Goal: Transaction & Acquisition: Book appointment/travel/reservation

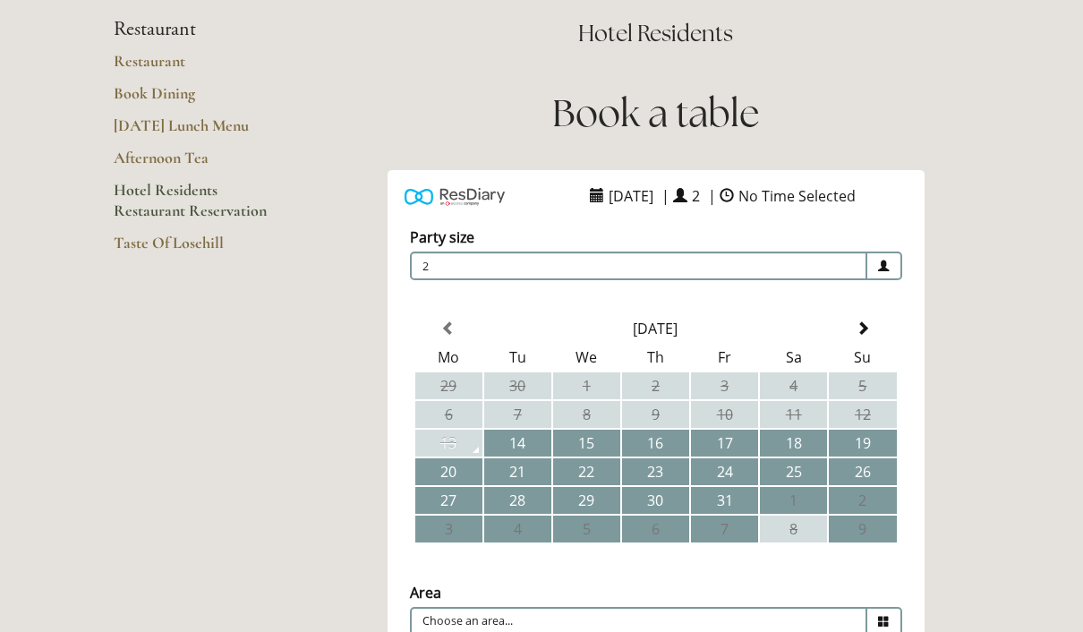
scroll to position [166, 0]
click at [801, 446] on td "18" at bounding box center [793, 442] width 67 height 27
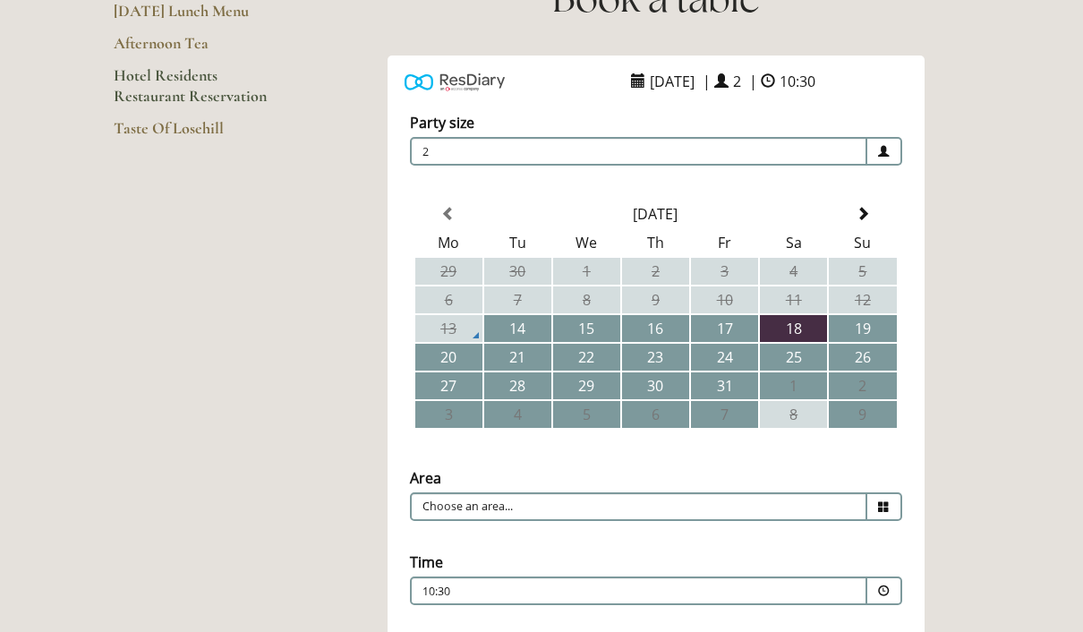
scroll to position [360, 0]
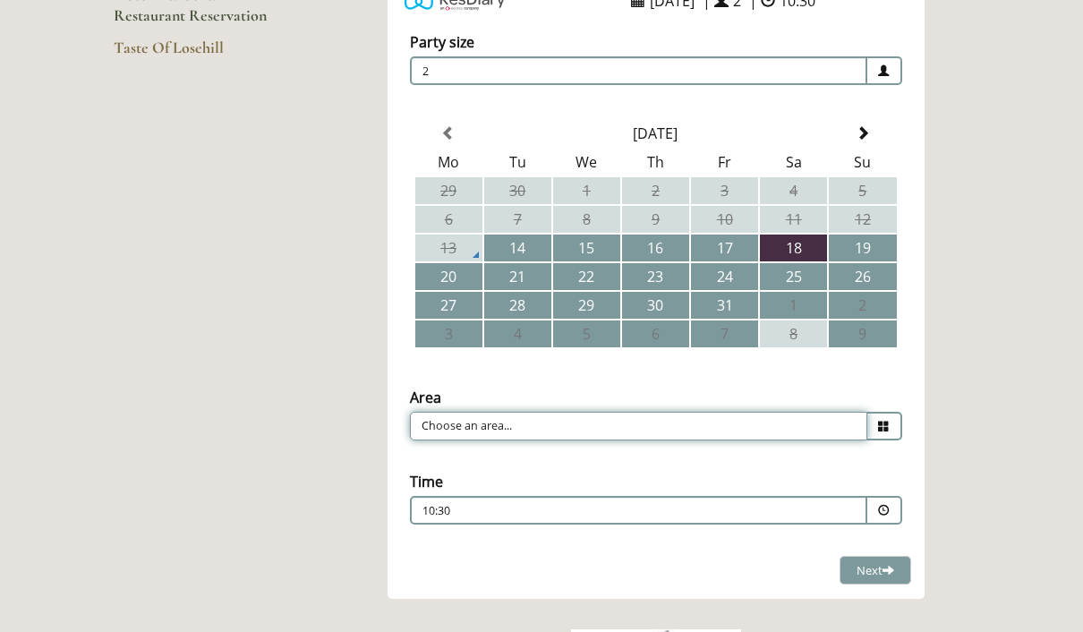
click at [825, 434] on input "Choose an area..." at bounding box center [638, 426] width 457 height 29
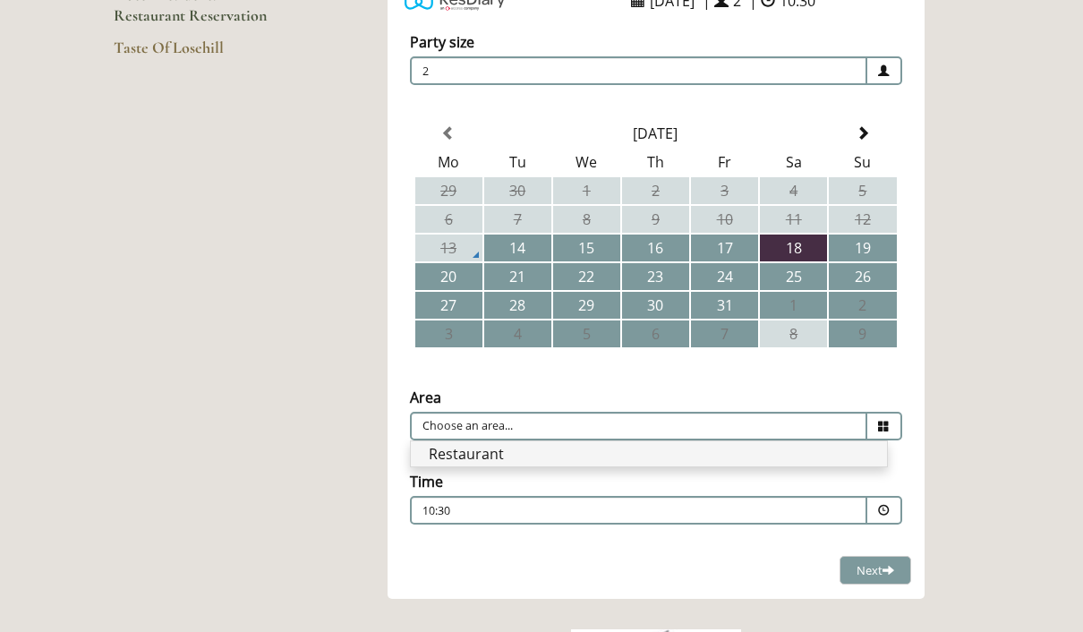
click at [623, 459] on li "Restaurant" at bounding box center [649, 453] width 476 height 25
type input "Restaurant"
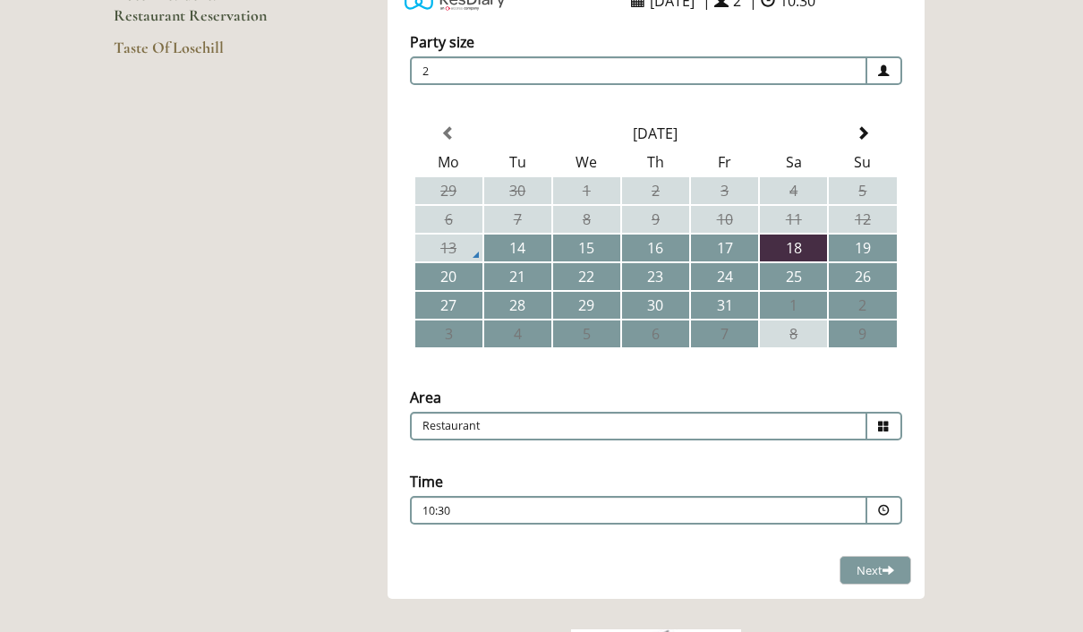
click at [563, 510] on p "10:30" at bounding box center [585, 511] width 324 height 16
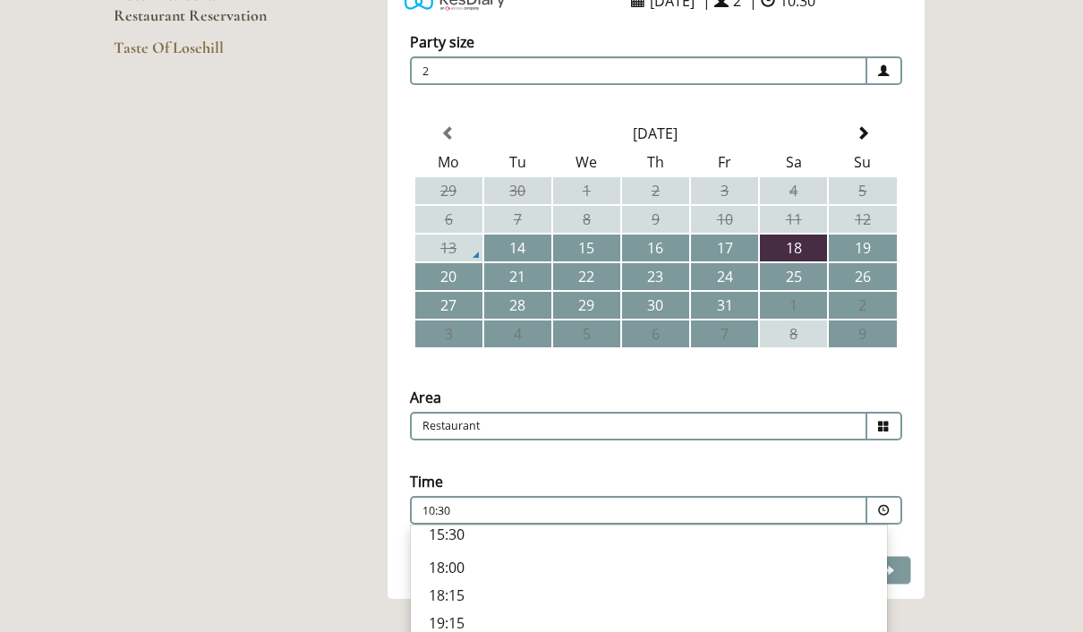
scroll to position [566, 0]
click at [500, 623] on p "19:15" at bounding box center [649, 623] width 440 height 20
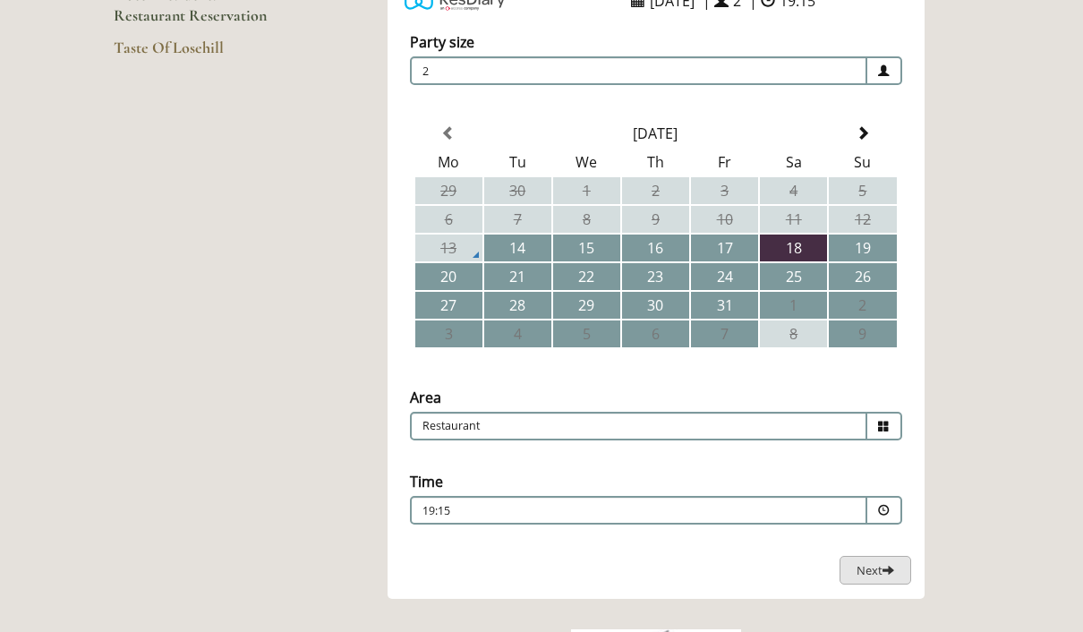
click at [874, 572] on span "Next" at bounding box center [876, 570] width 38 height 16
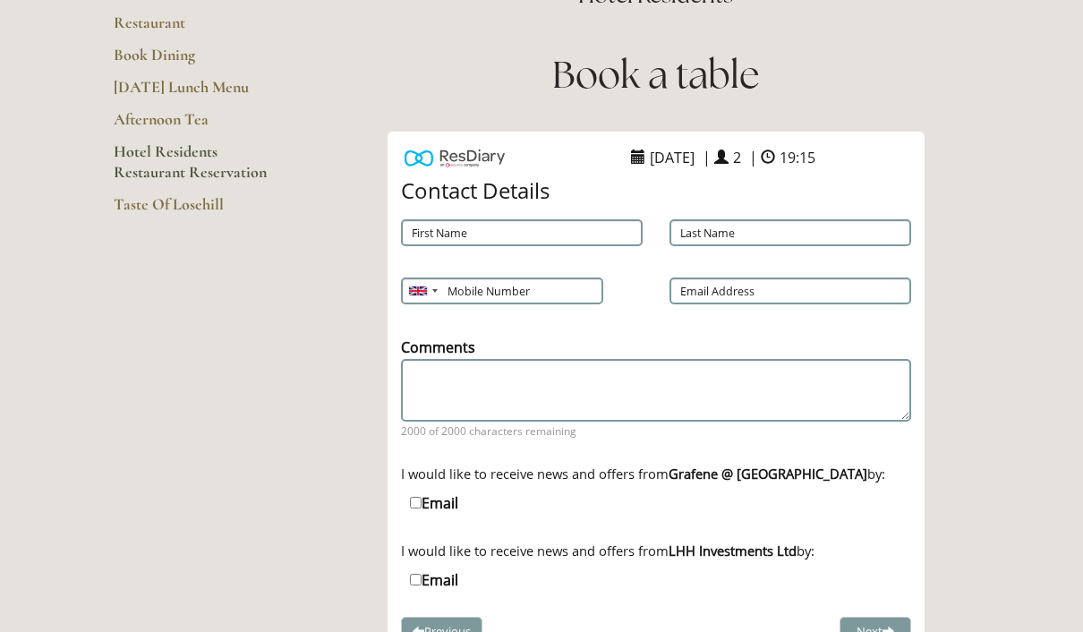
scroll to position [193, 0]
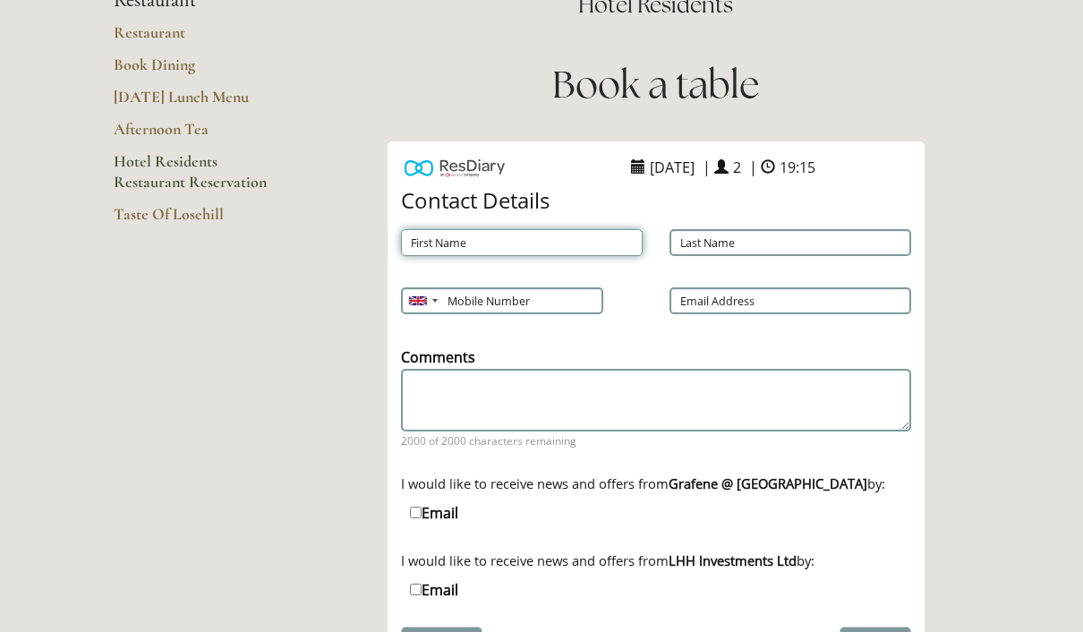
click at [600, 230] on input "First Name" at bounding box center [522, 242] width 242 height 27
type input "Arjun"
type input "[PERSON_NAME]"
type input "07907824797"
type input "[EMAIL_ADDRESS][DOMAIN_NAME]"
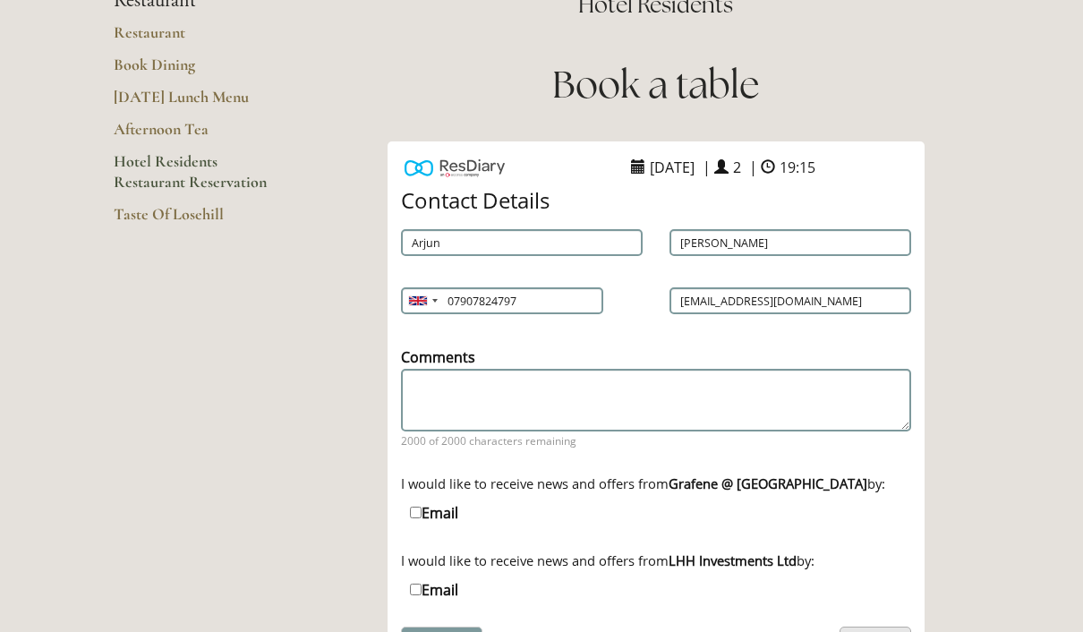
click at [890, 631] on span at bounding box center [889, 641] width 12 height 12
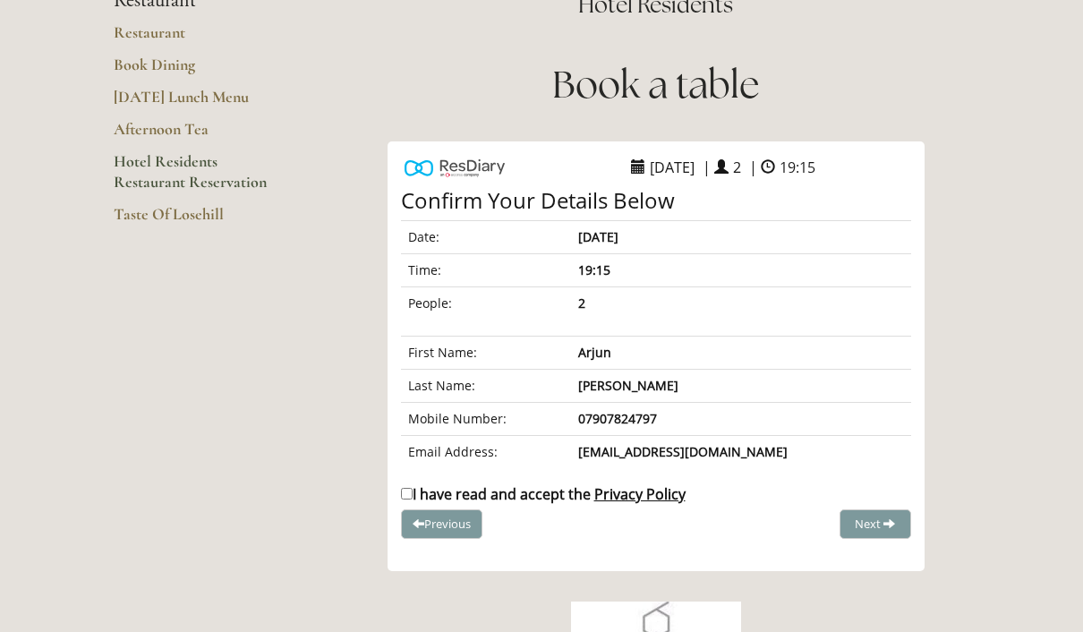
click at [413, 495] on input "I have read and accept the Privacy Policy" at bounding box center [407, 494] width 12 height 12
checkbox input "true"
click at [855, 524] on span "Complete Booking" at bounding box center [836, 524] width 98 height 16
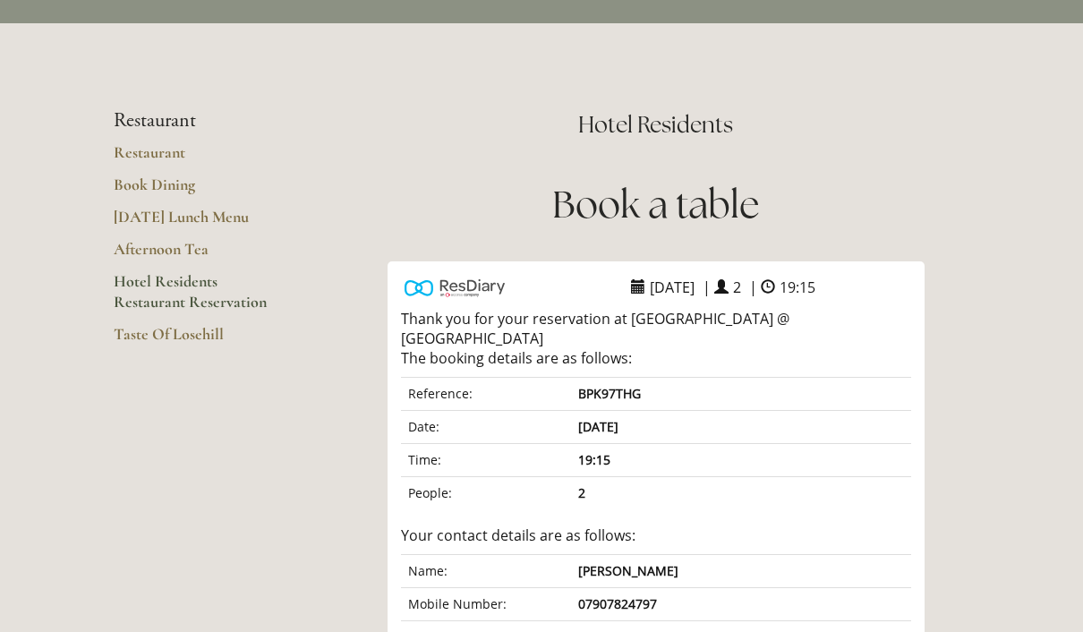
scroll to position [0, 0]
